Goal: Task Accomplishment & Management: Manage account settings

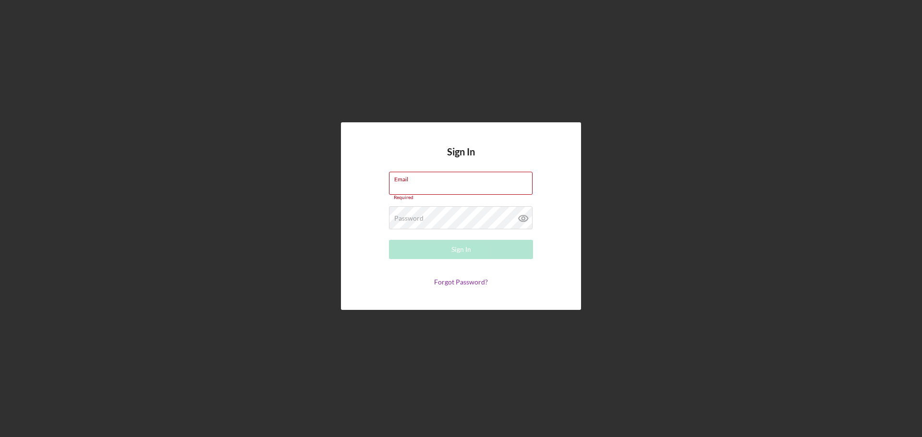
type input "[EMAIL_ADDRESS][DOMAIN_NAME]"
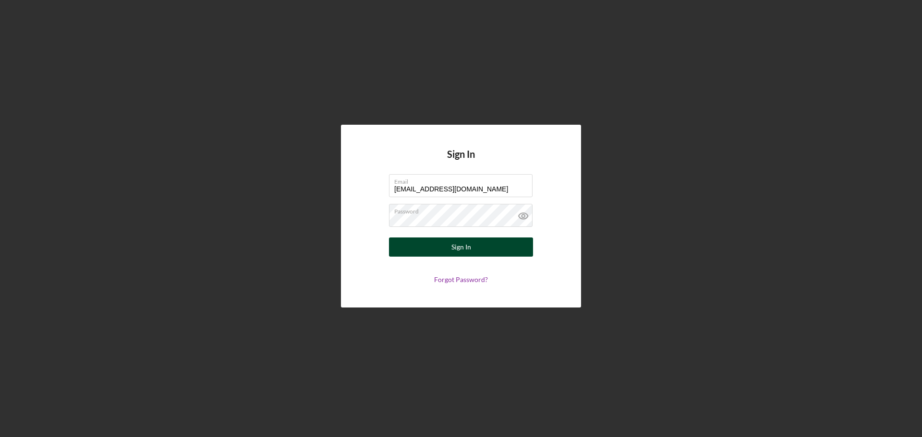
click at [441, 249] on button "Sign In" at bounding box center [461, 247] width 144 height 19
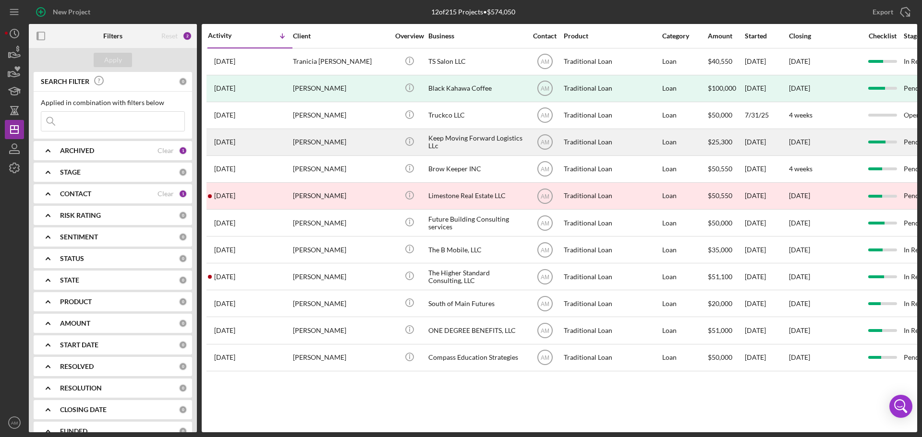
click at [445, 137] on div "Keep Moving Forward Logistics LLc" at bounding box center [476, 142] width 96 height 25
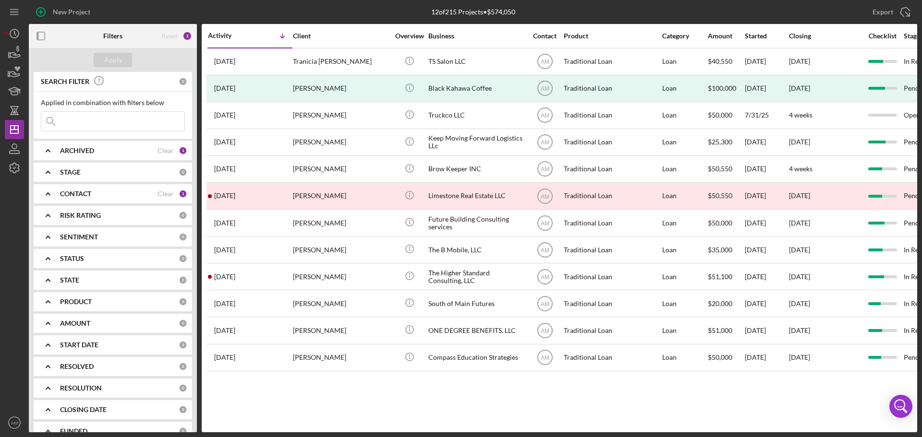
click at [264, 412] on div "Activity Icon/Table Sort Arrow Client Overview Business Contact Product Categor…" at bounding box center [559, 228] width 715 height 409
